Goal: Task Accomplishment & Management: Use online tool/utility

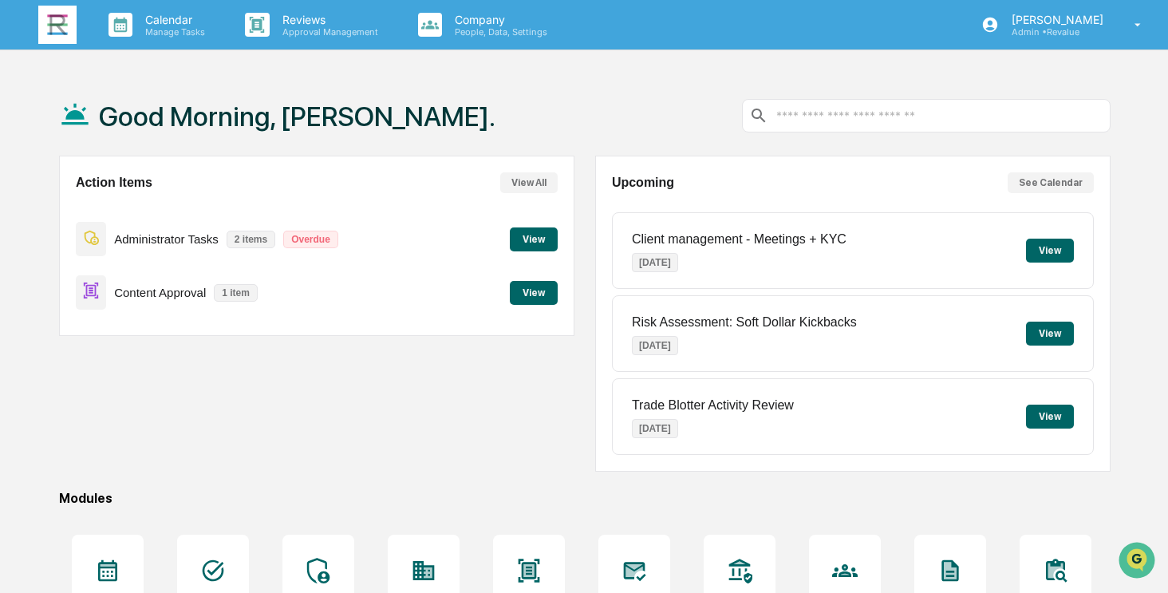
click at [538, 286] on button "View" at bounding box center [534, 293] width 48 height 24
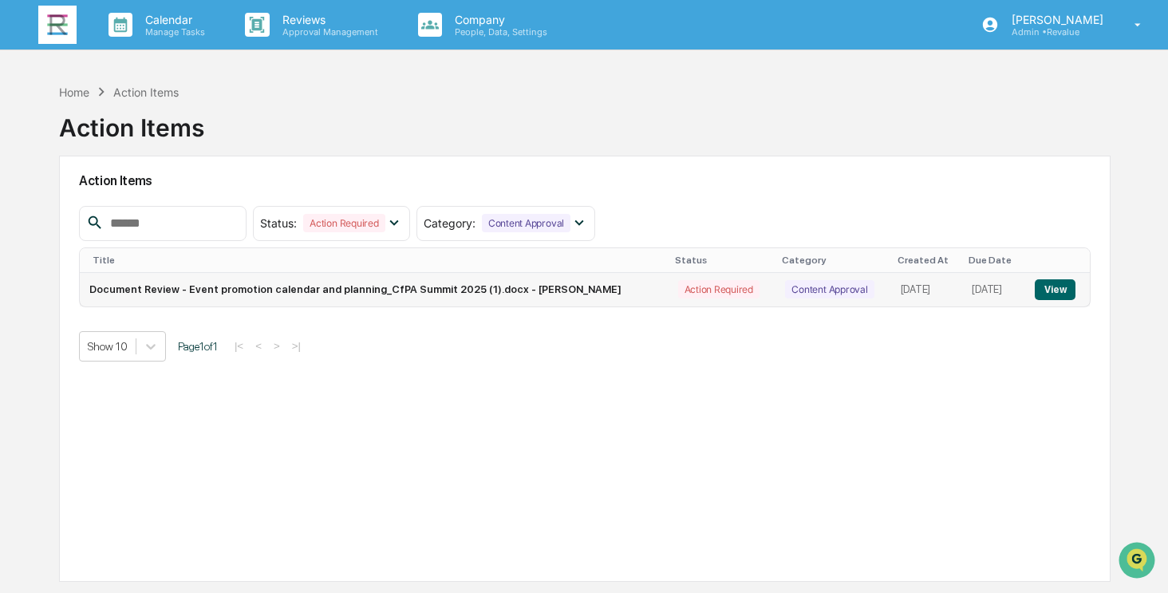
click at [1053, 284] on button "View" at bounding box center [1055, 289] width 41 height 21
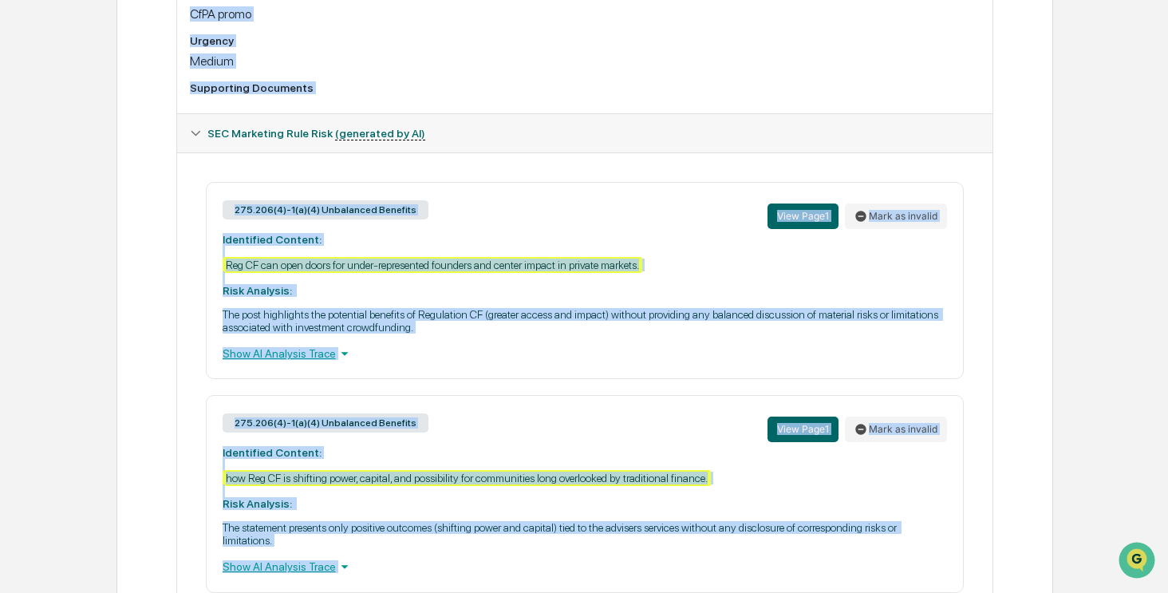
scroll to position [363, 0]
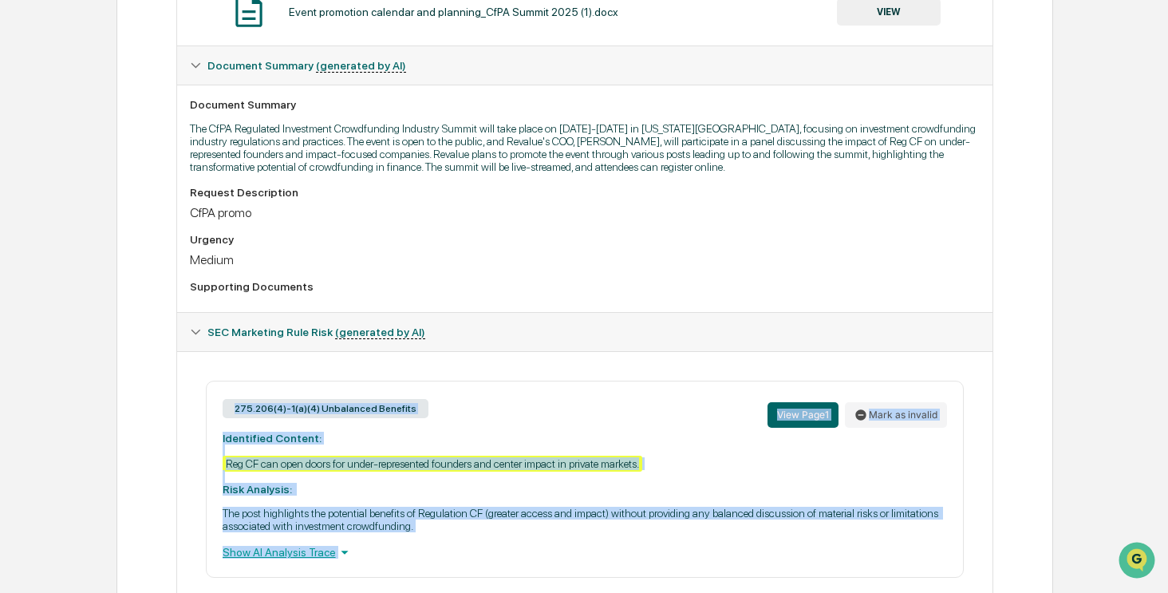
drag, startPoint x: 937, startPoint y: 476, endPoint x: 218, endPoint y: 413, distance: 721.5
copy div "275.206(4)-1(a)(4) Unbalanced Benefits View Page 1 Mark as invalid Identified C…"
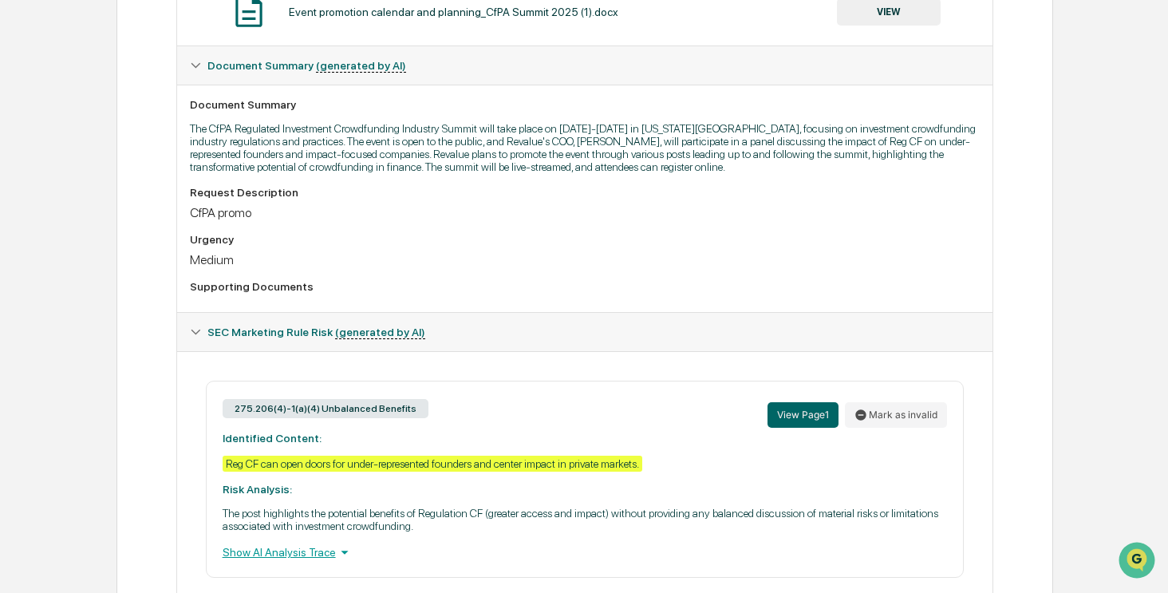
click at [616, 219] on div "CfPA promo" at bounding box center [585, 212] width 791 height 15
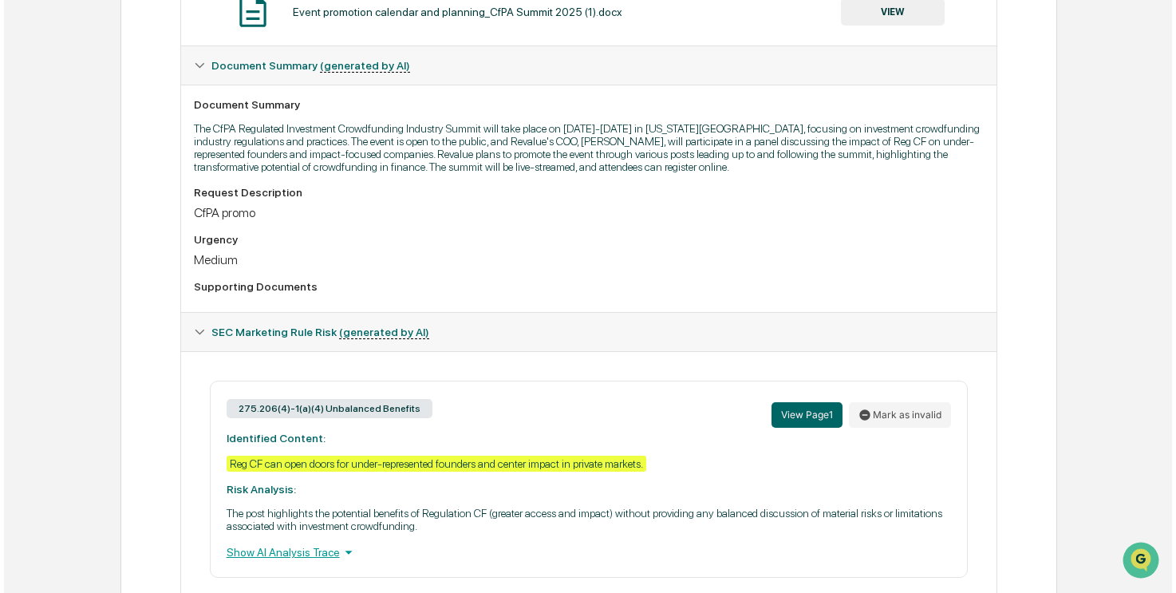
scroll to position [0, 0]
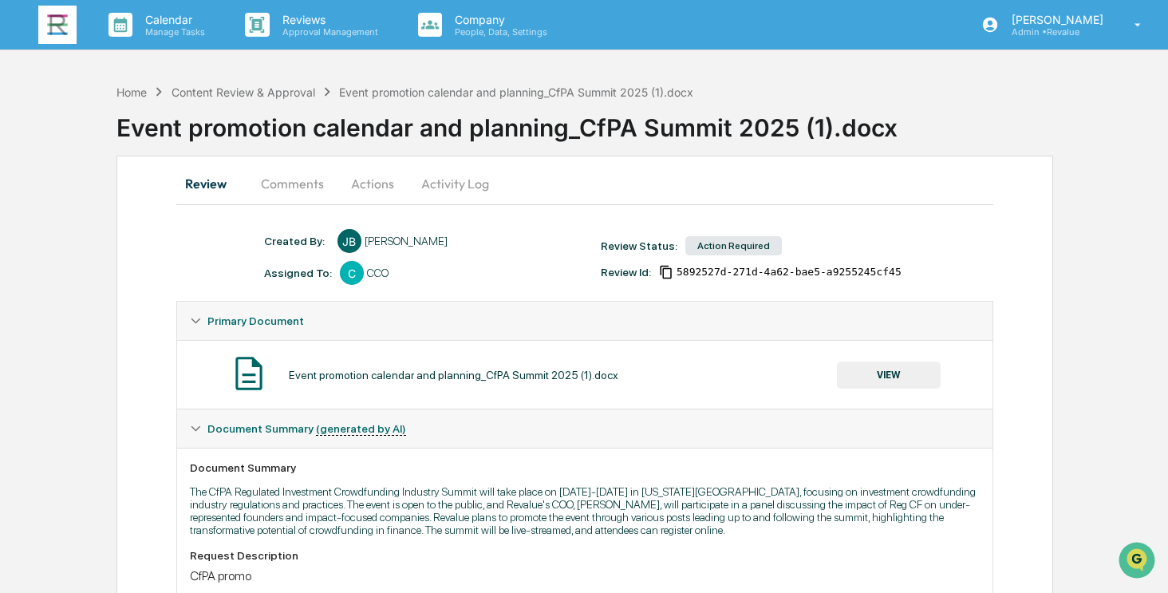
click at [380, 193] on button "Actions" at bounding box center [373, 183] width 72 height 38
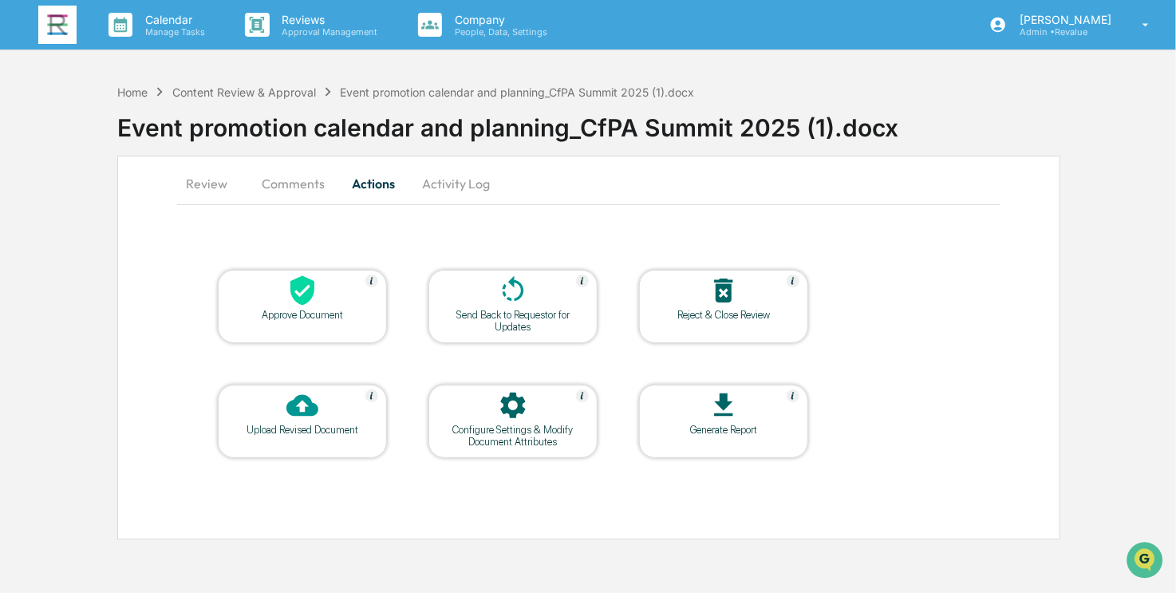
click at [515, 295] on icon at bounding box center [513, 290] width 32 height 32
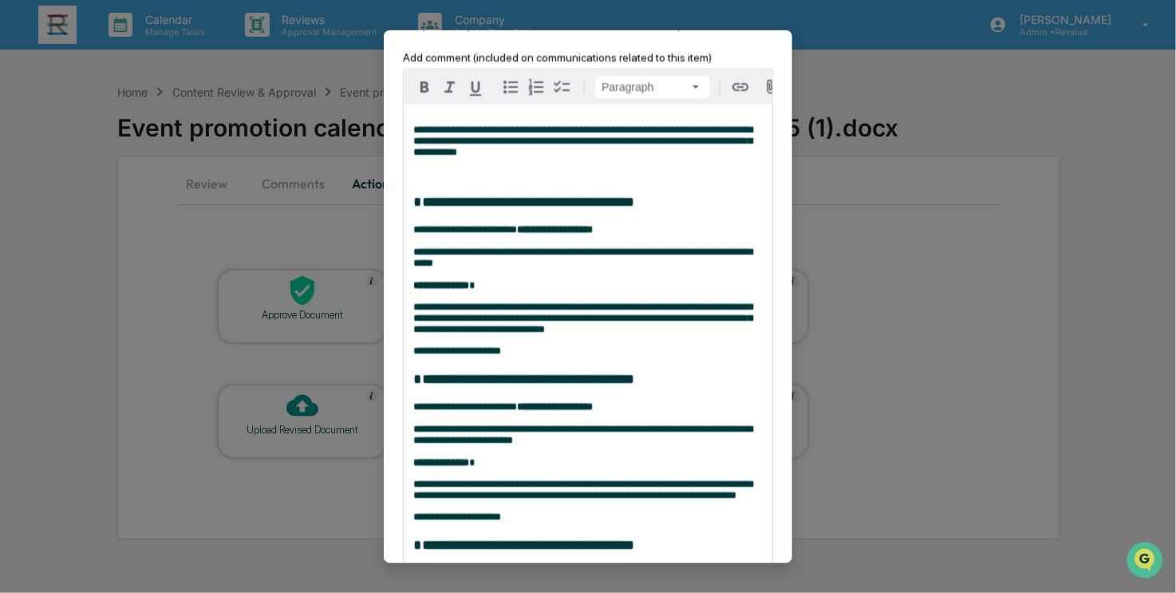
scroll to position [51, 0]
click at [470, 193] on div "**********" at bounding box center [588, 556] width 369 height 903
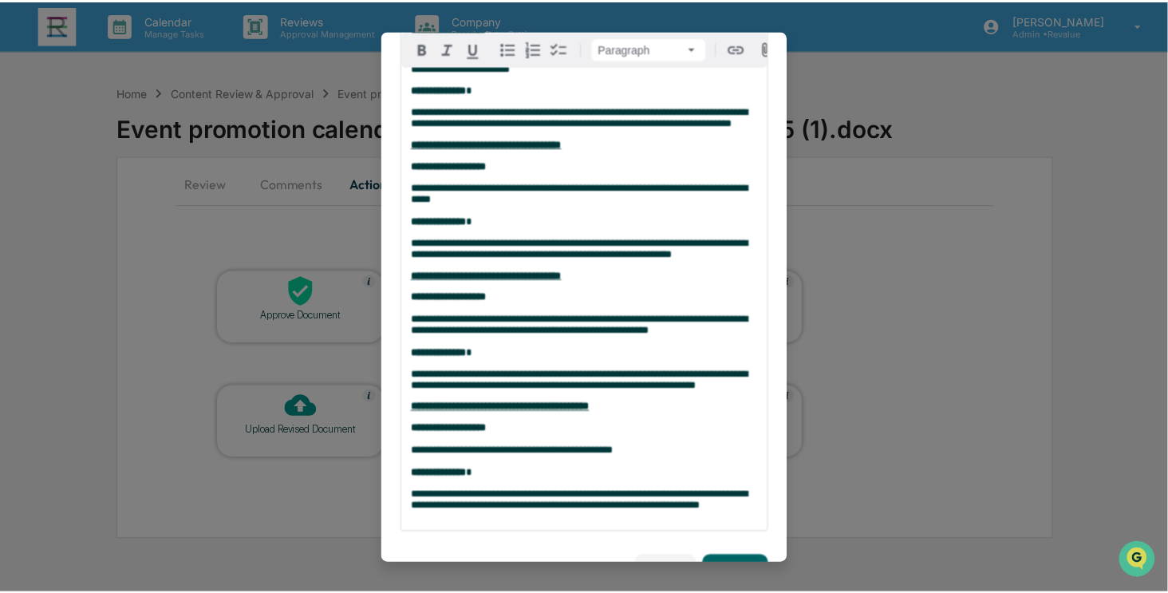
scroll to position [466, 0]
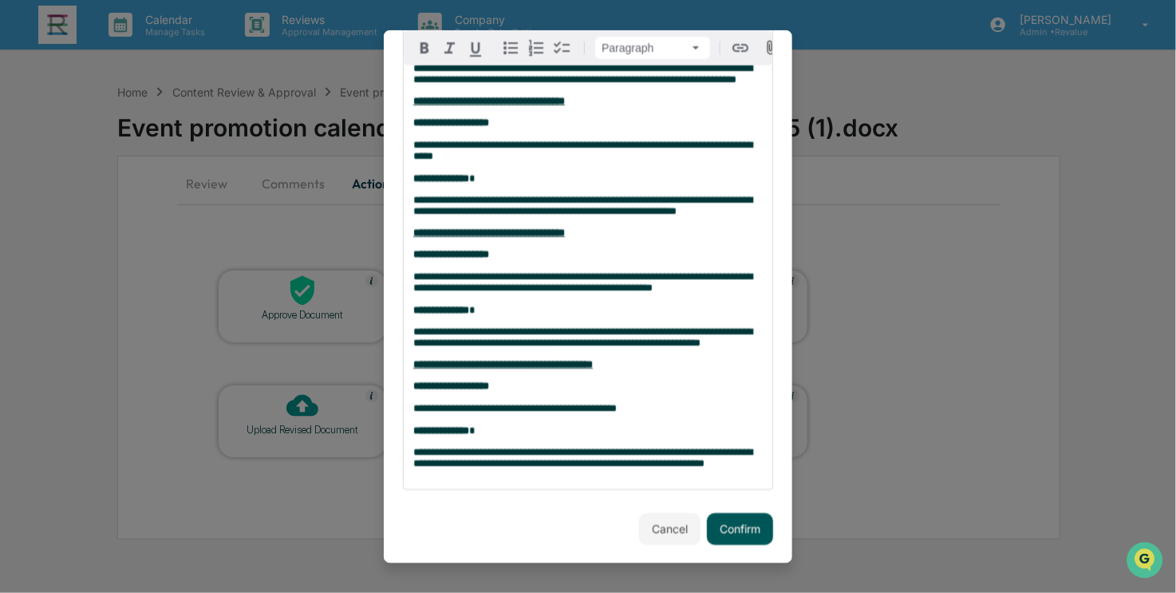
click at [734, 532] on button "Confirm" at bounding box center [740, 528] width 66 height 32
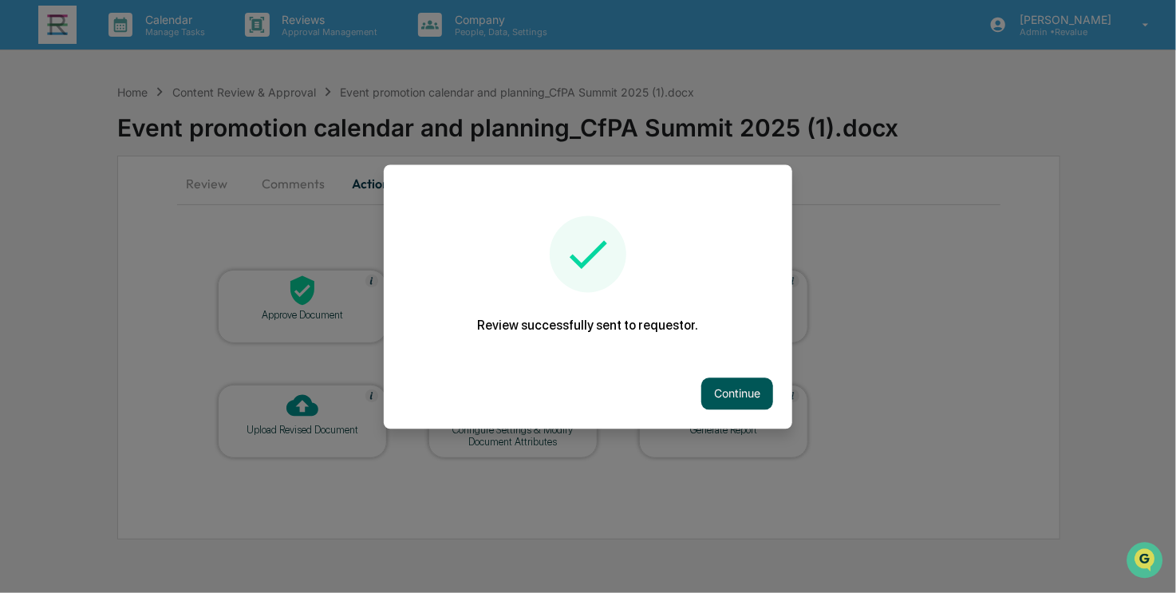
click at [742, 384] on button "Continue" at bounding box center [737, 393] width 72 height 32
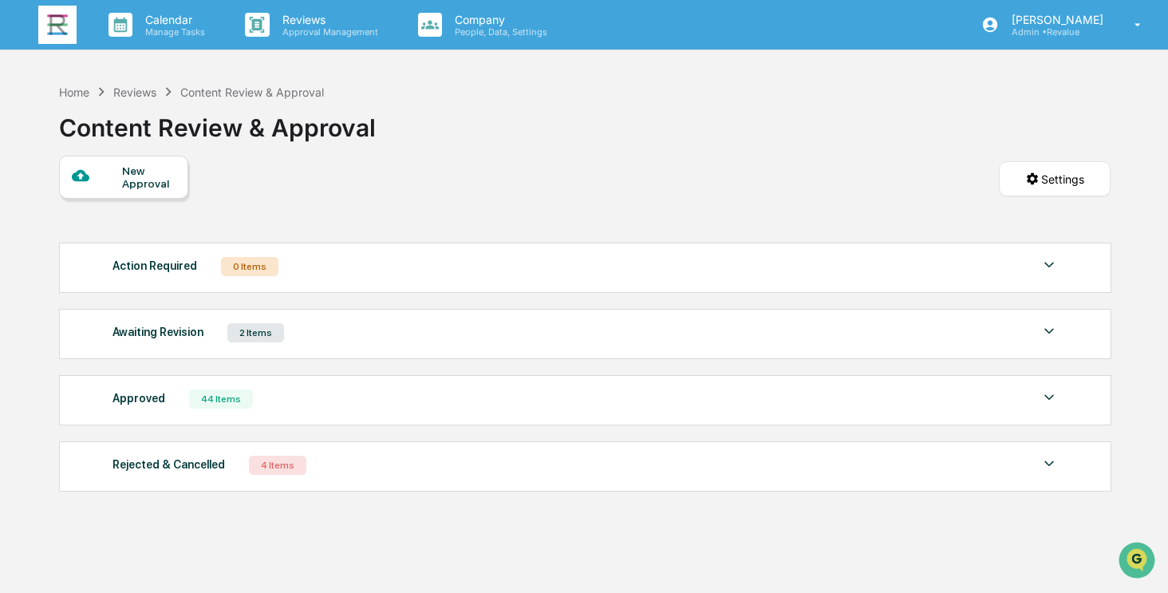
click at [57, 34] on img at bounding box center [57, 25] width 38 height 38
